Goal: Task Accomplishment & Management: Complete application form

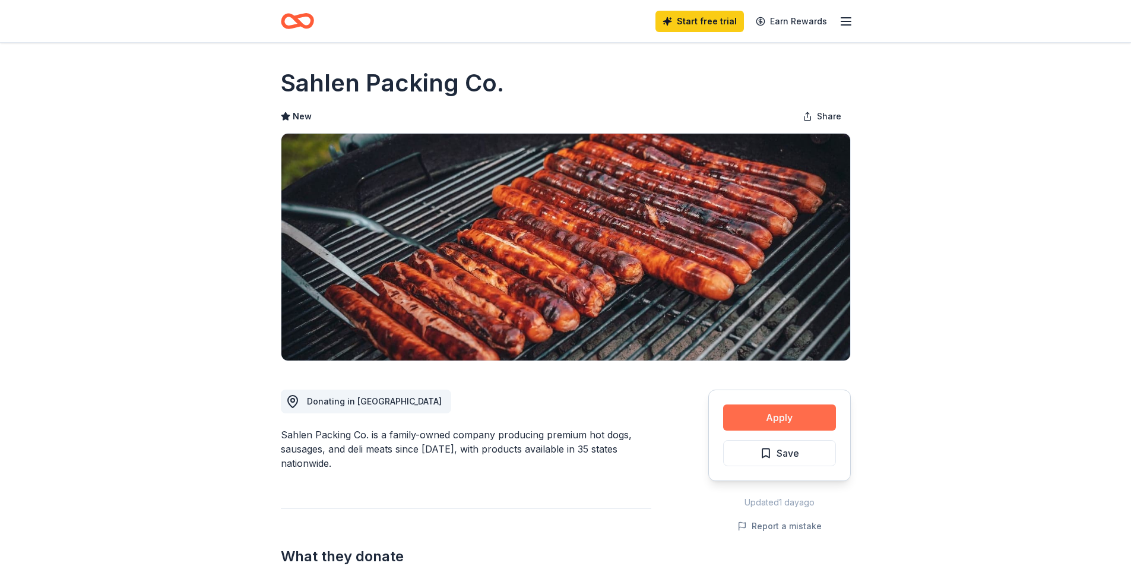
click at [781, 413] on button "Apply" at bounding box center [779, 417] width 113 height 26
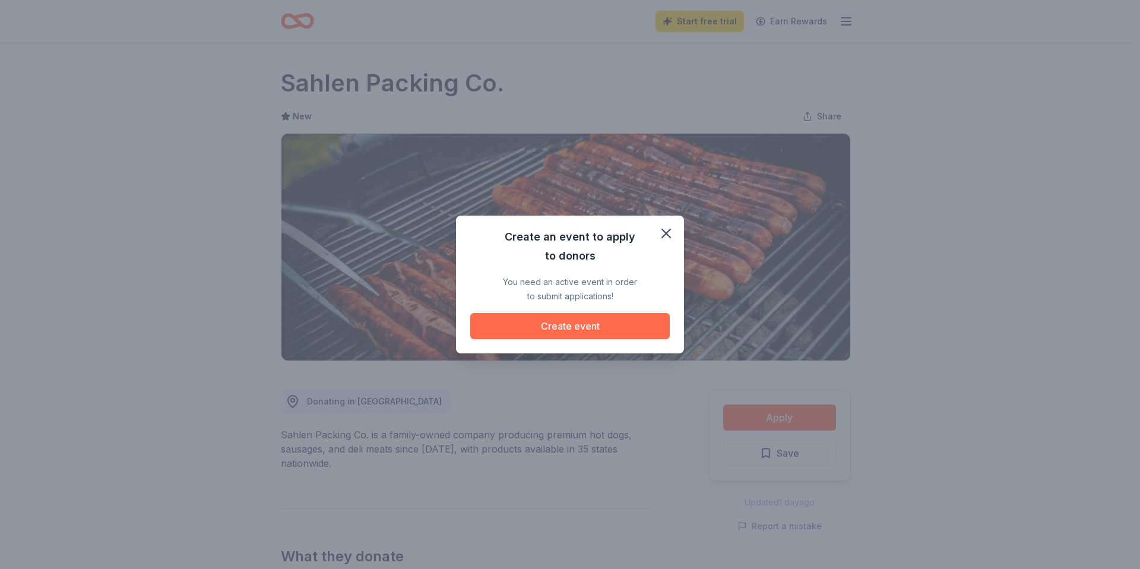
click at [582, 325] on button "Create event" at bounding box center [569, 326] width 199 height 26
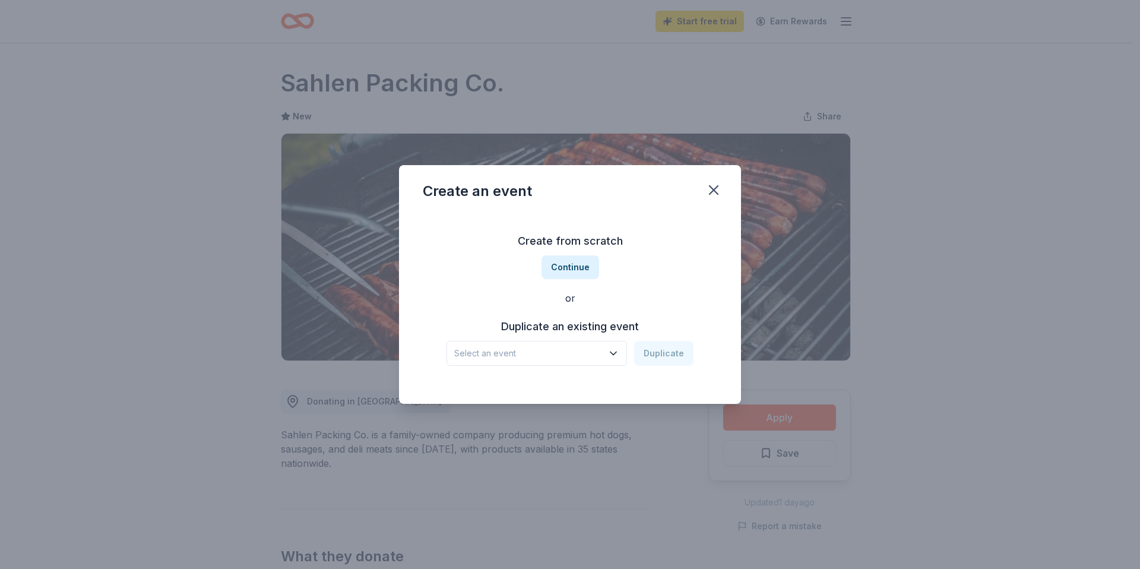
click at [570, 357] on span "Select an event" at bounding box center [528, 353] width 148 height 14
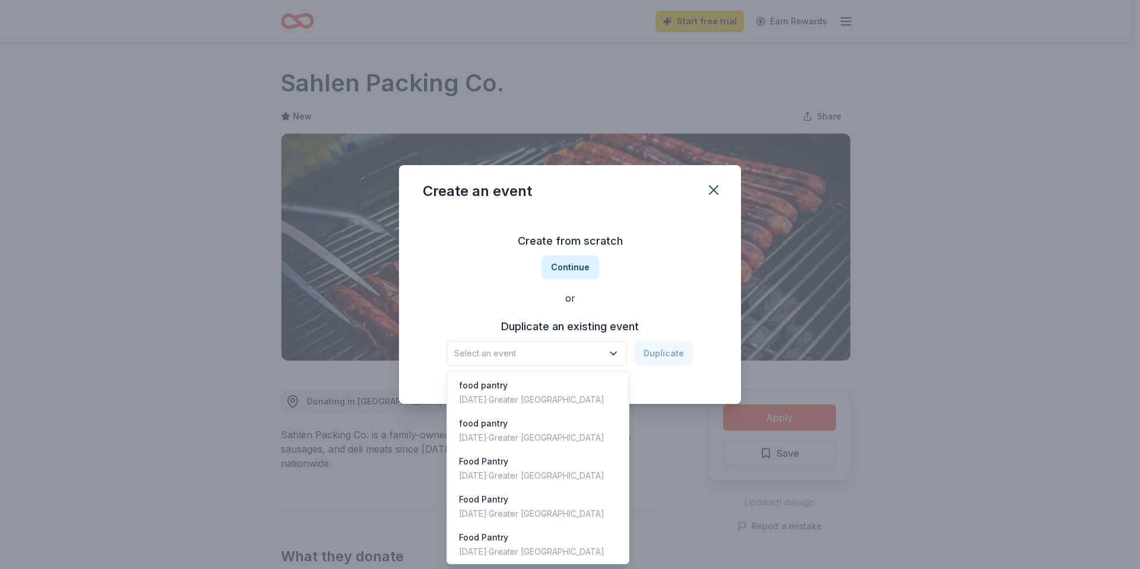
click at [570, 326] on div "Duplicate an existing event Select an event Duplicate" at bounding box center [570, 341] width 294 height 49
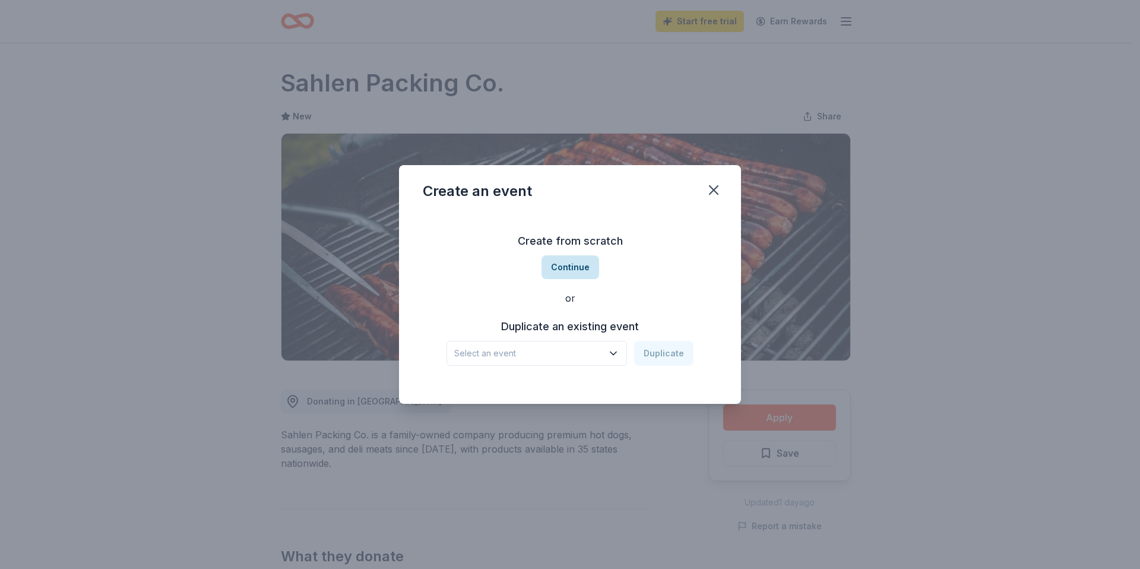
click at [579, 261] on button "Continue" at bounding box center [570, 267] width 58 height 24
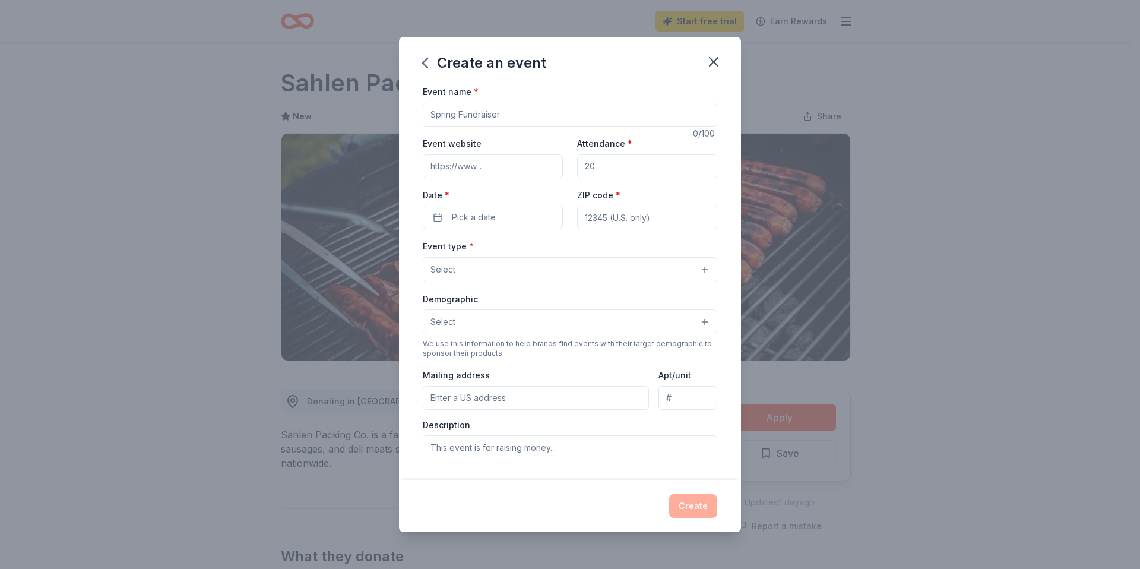
click at [477, 115] on input "Event name *" at bounding box center [570, 115] width 294 height 24
type input "Raising for the harvest"
click at [504, 172] on input "Event website" at bounding box center [493, 166] width 140 height 24
type input "[DOMAIN_NAME]"
click at [599, 172] on input "Attendance *" at bounding box center [647, 166] width 140 height 24
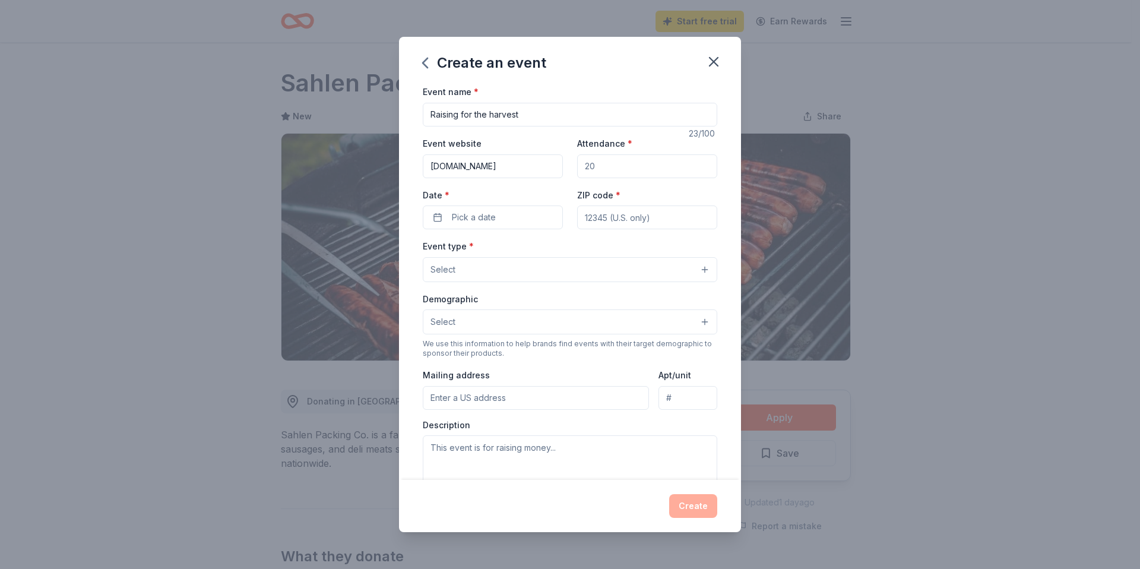
type input "100"
click at [482, 215] on span "Pick a date" at bounding box center [474, 217] width 44 height 14
click at [554, 250] on button "Go to next month" at bounding box center [555, 248] width 17 height 17
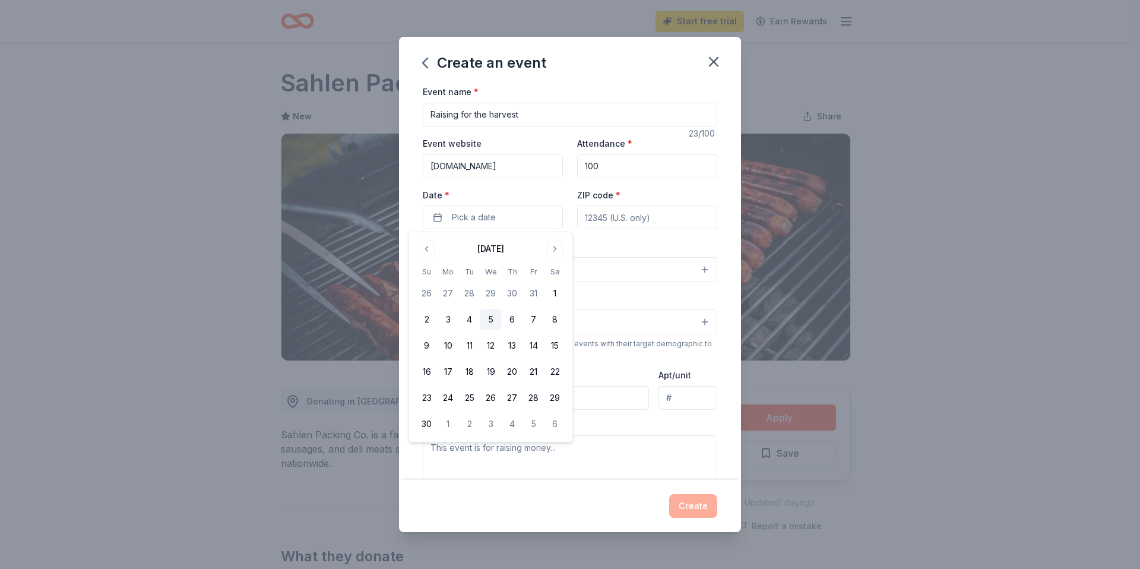
click at [486, 317] on button "5" at bounding box center [490, 319] width 21 height 21
click at [618, 213] on input "ZIP code *" at bounding box center [647, 217] width 140 height 24
type input "10312"
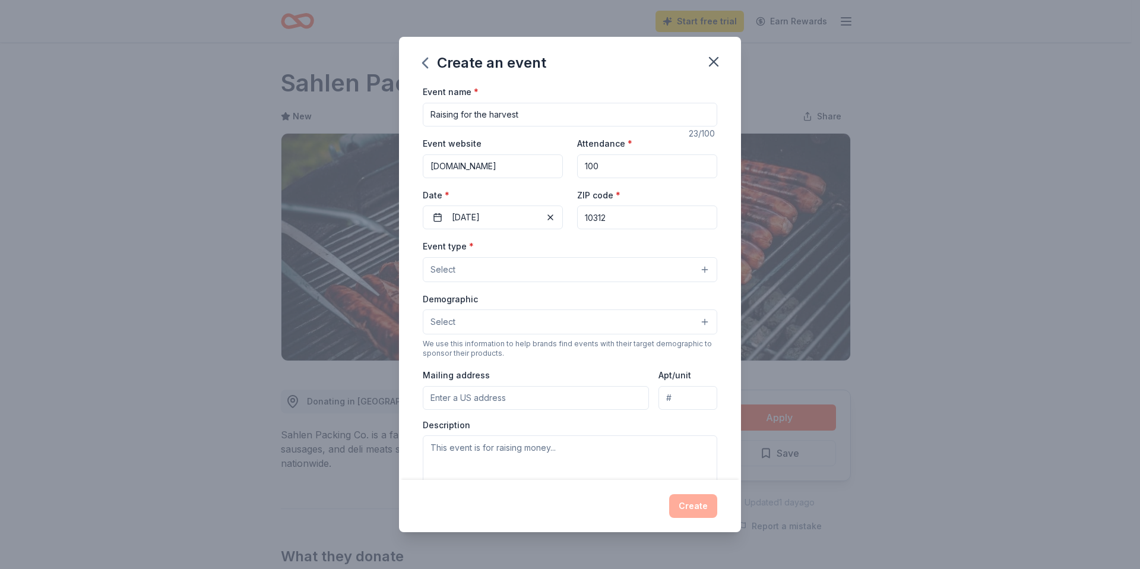
type input "[STREET_ADDRESS][PERSON_NAME]"
type input "apt 2-4"
click at [519, 275] on button "Select" at bounding box center [570, 269] width 294 height 25
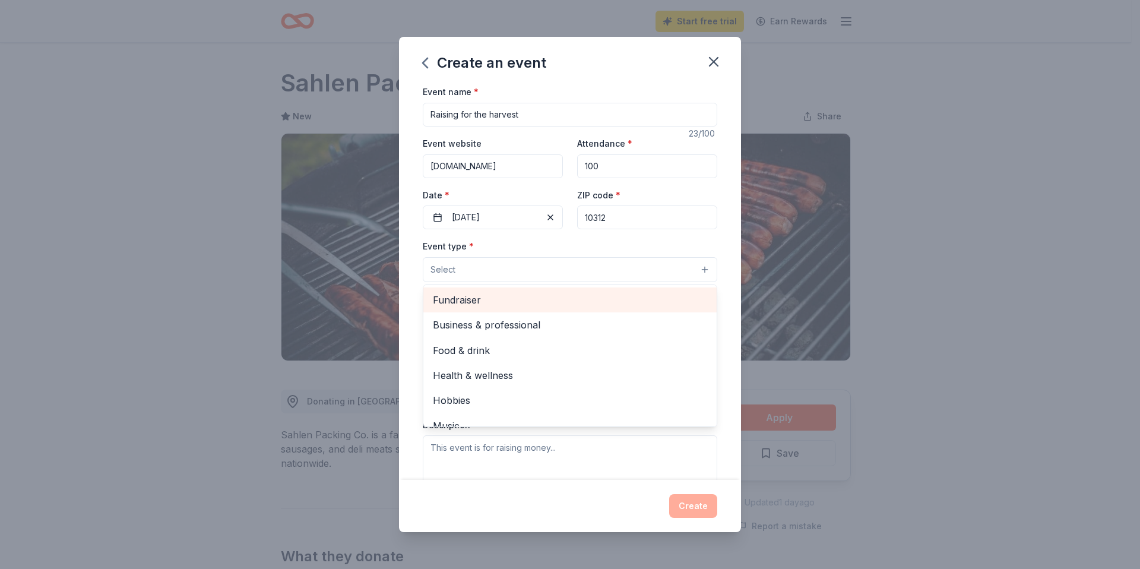
click at [483, 301] on span "Fundraiser" at bounding box center [570, 299] width 274 height 15
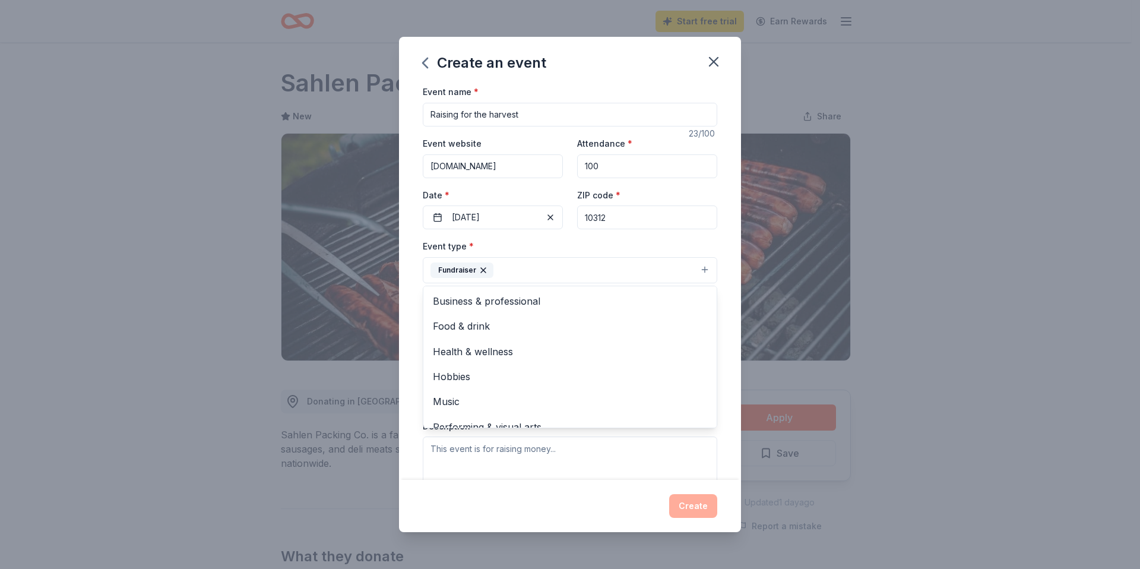
click at [718, 241] on div "Event name * Raising for the harvest 23 /100 Event website [DOMAIN_NAME] Attend…" at bounding box center [570, 281] width 342 height 395
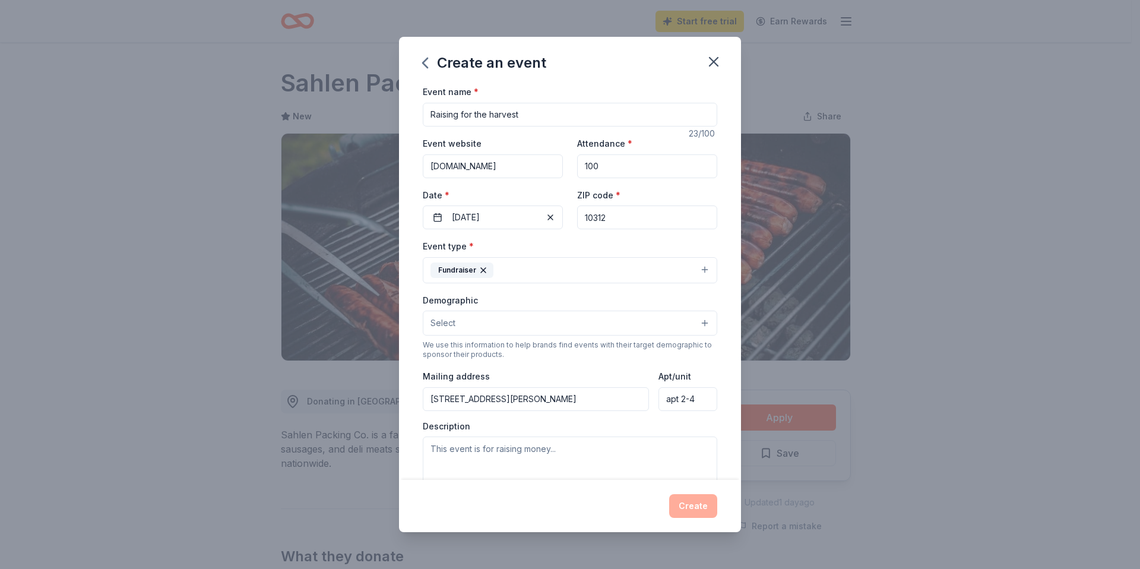
click at [480, 319] on button "Select" at bounding box center [570, 322] width 294 height 25
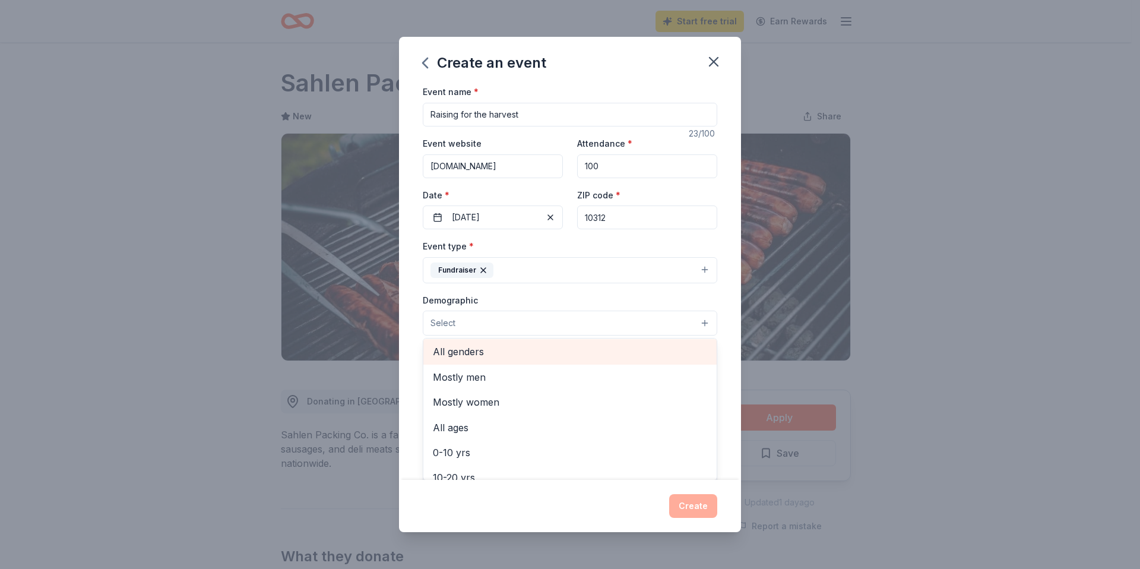
scroll to position [2, 0]
click at [460, 347] on span "All genders" at bounding box center [570, 350] width 274 height 15
click at [721, 323] on div "Event name * Raising for the harvest 23 /100 Event website [DOMAIN_NAME] Attend…" at bounding box center [570, 281] width 342 height 395
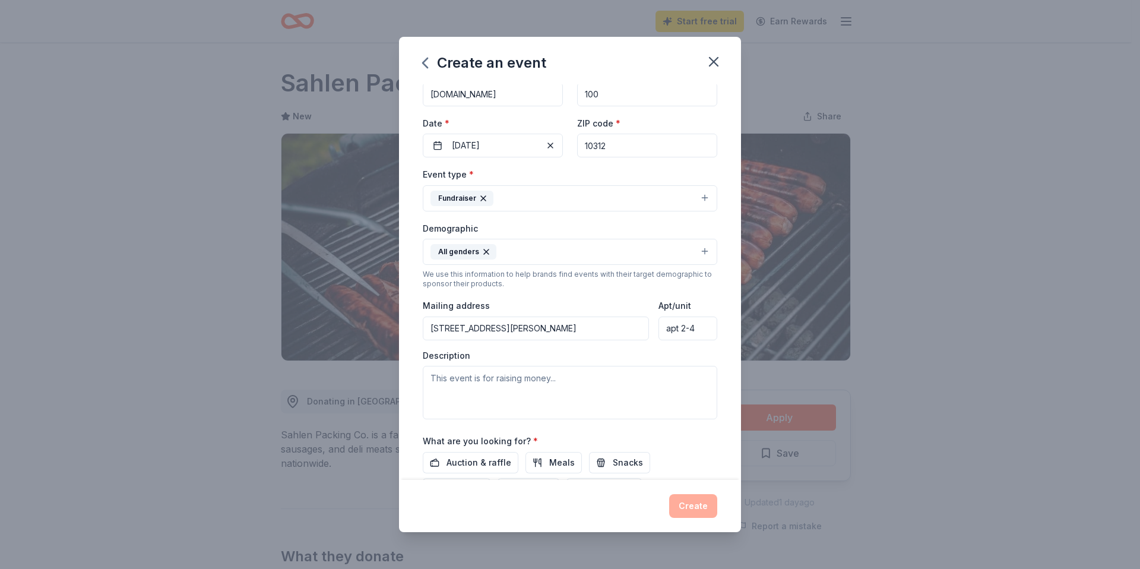
scroll to position [174, 0]
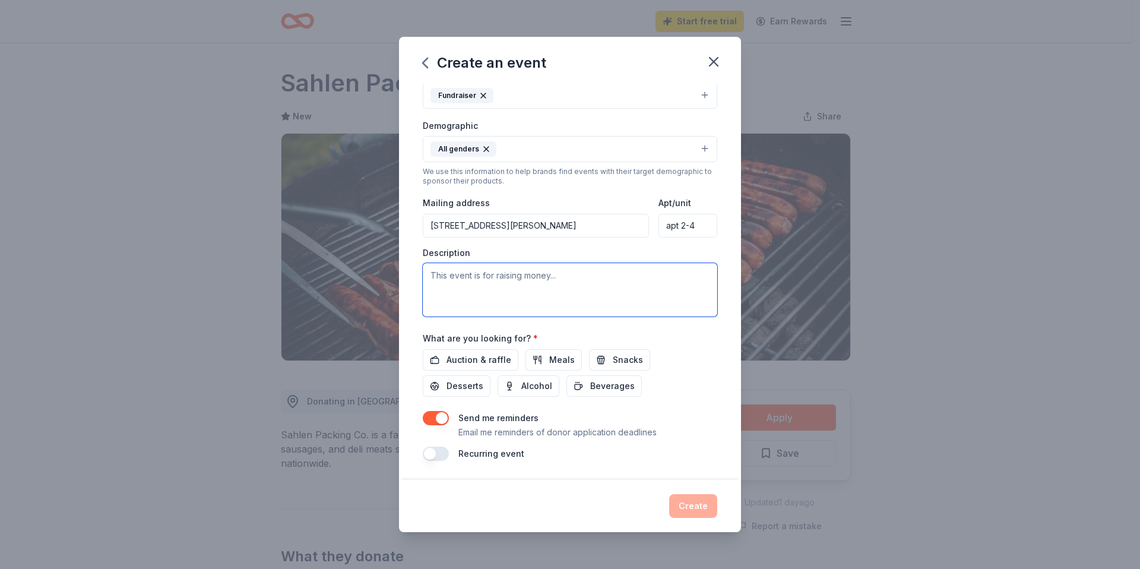
click at [517, 280] on textarea at bounding box center [570, 289] width 294 height 53
type textarea "This is our yearly fundraiser to help us provide meals and additional resources…"
click at [491, 361] on span "Auction & raffle" at bounding box center [478, 360] width 65 height 14
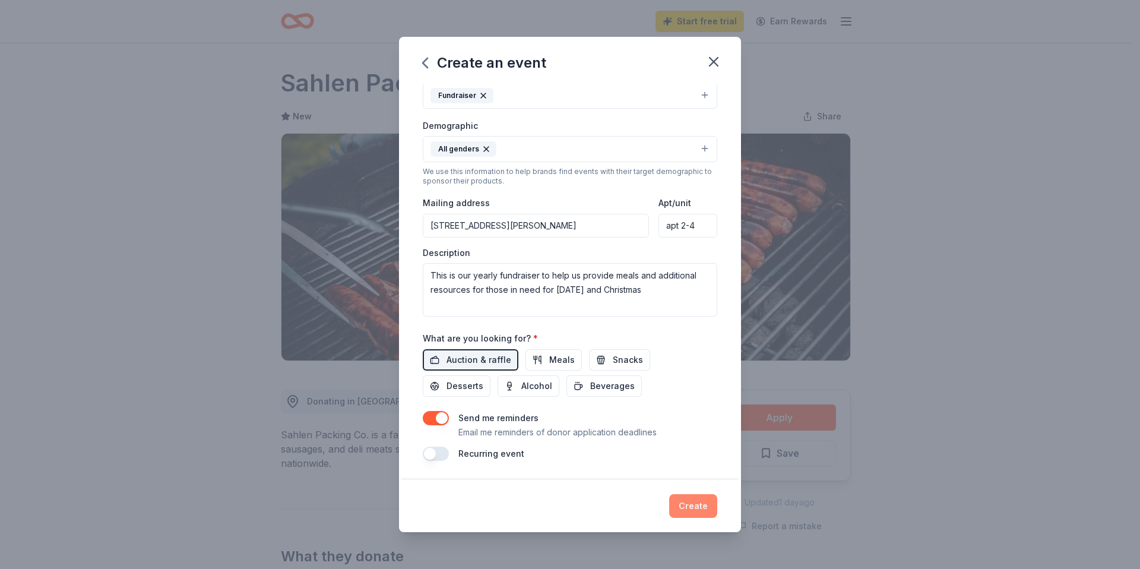
click at [693, 504] on button "Create" at bounding box center [693, 506] width 48 height 24
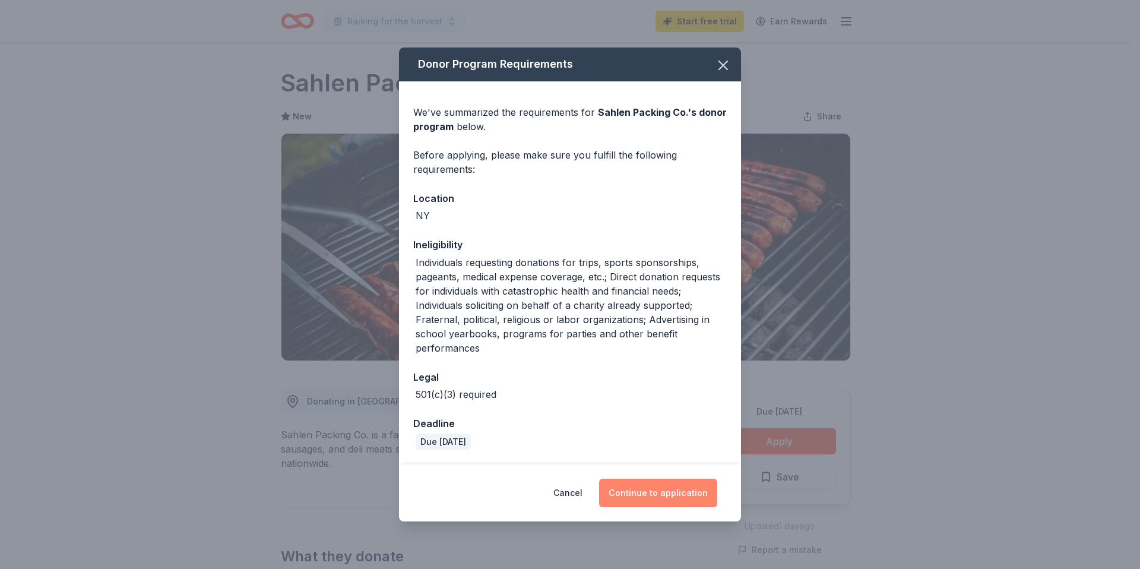
click at [671, 492] on button "Continue to application" at bounding box center [658, 492] width 118 height 28
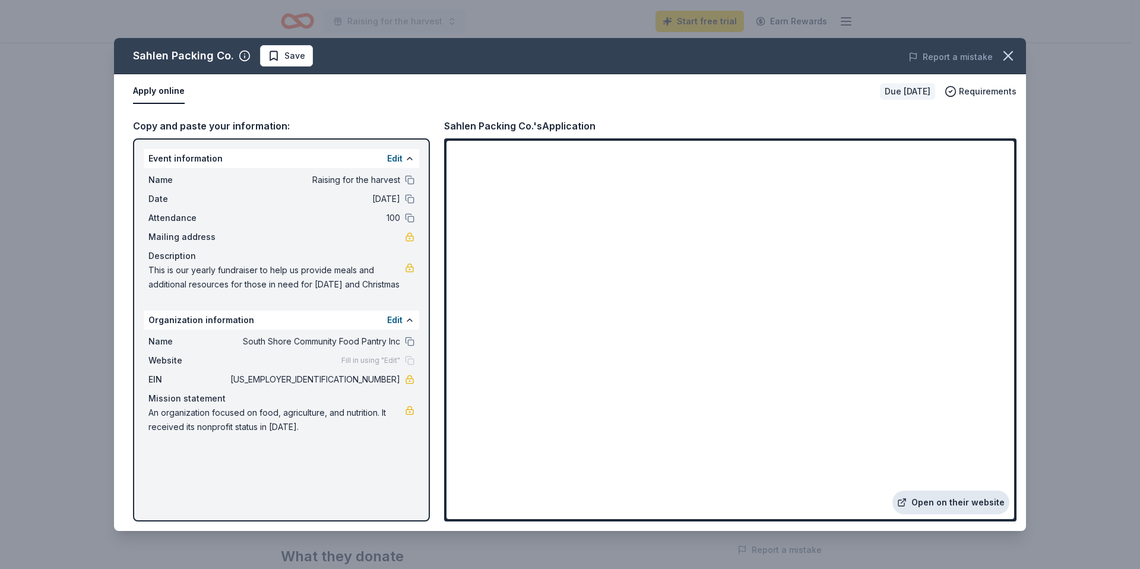
click at [954, 498] on link "Open on their website" at bounding box center [950, 502] width 117 height 24
